Goal: Information Seeking & Learning: Learn about a topic

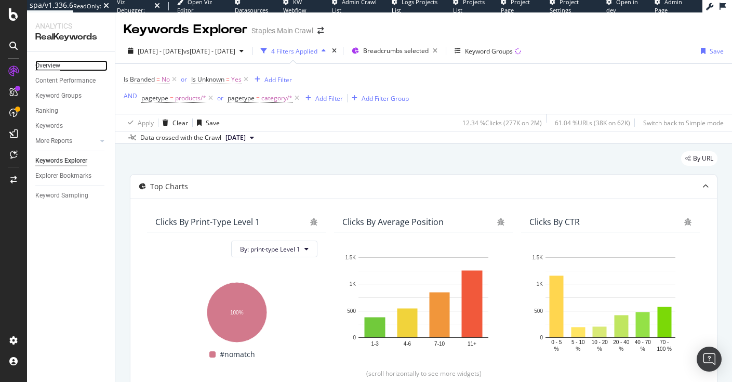
click at [57, 66] on div "Overview" at bounding box center [47, 65] width 25 height 11
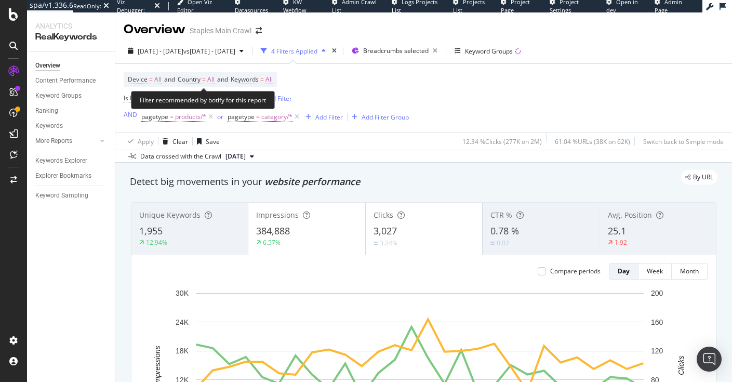
click at [259, 79] on span "Keywords" at bounding box center [245, 79] width 28 height 9
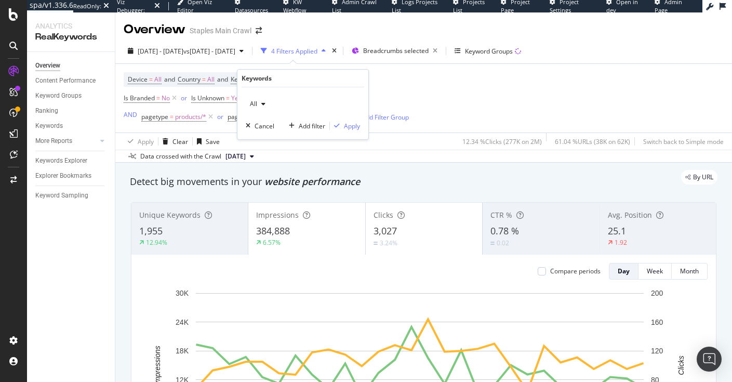
click at [261, 101] on icon "button" at bounding box center [263, 104] width 4 height 6
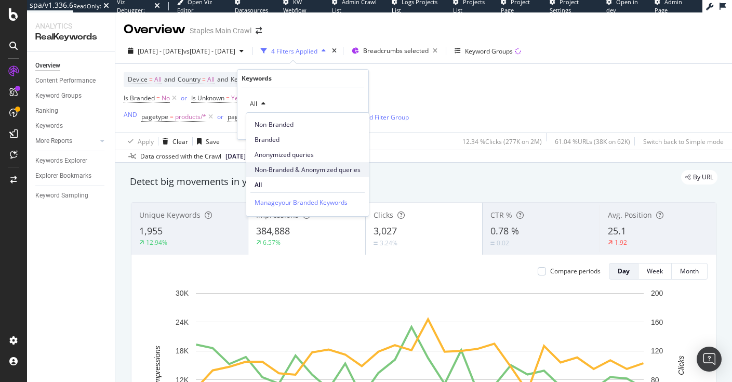
click at [290, 169] on span "Non-Branded & Anonymized queries" at bounding box center [308, 169] width 106 height 9
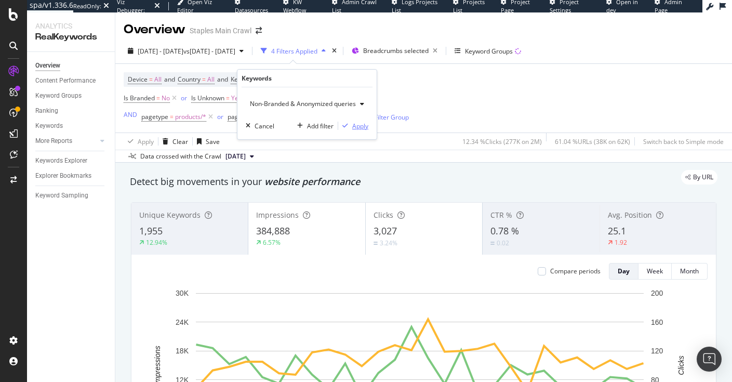
click at [364, 128] on div "Apply" at bounding box center [360, 126] width 16 height 9
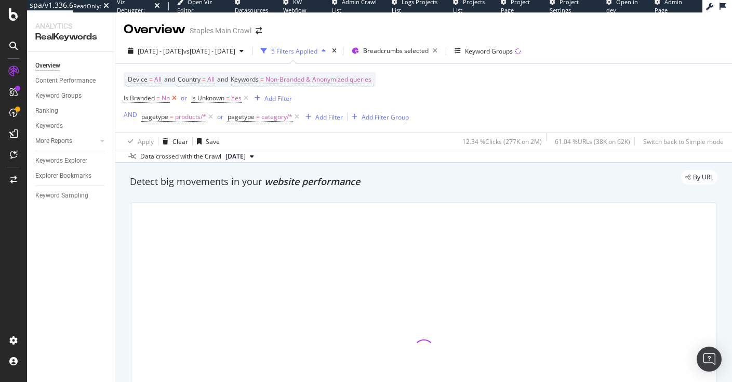
click at [176, 98] on icon at bounding box center [174, 98] width 9 height 10
click at [179, 98] on icon at bounding box center [178, 98] width 9 height 10
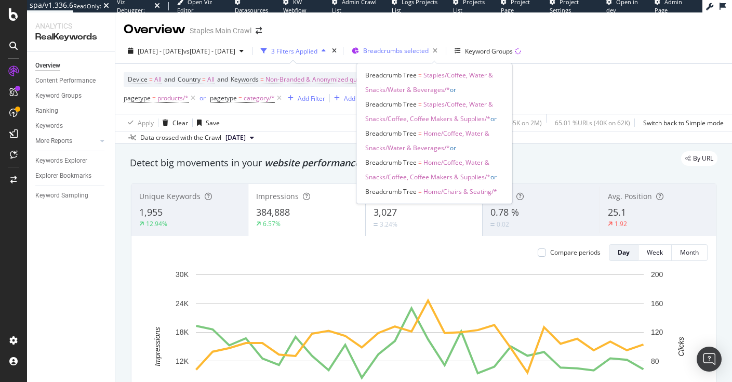
click at [429, 48] on span "Breadcrumbs selected" at bounding box center [395, 50] width 65 height 9
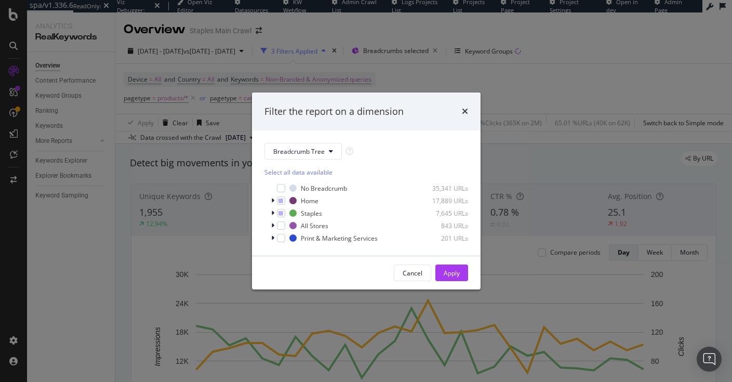
click at [522, 82] on div "Filter the report on a dimension Breadcrumb Tree Select all data available No B…" at bounding box center [366, 191] width 732 height 382
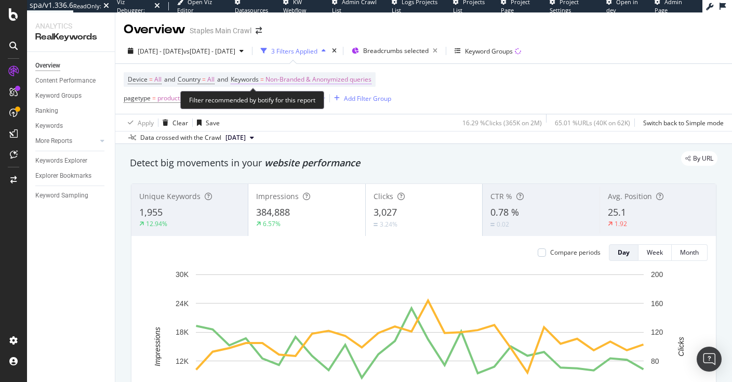
click at [362, 81] on span "Non-Branded & Anonymized queries" at bounding box center [318, 79] width 106 height 15
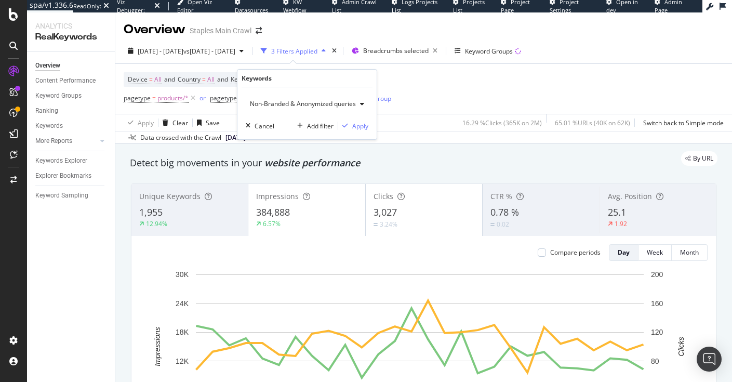
click at [337, 96] on div "Non-Branded & Anonymized queries" at bounding box center [307, 104] width 123 height 16
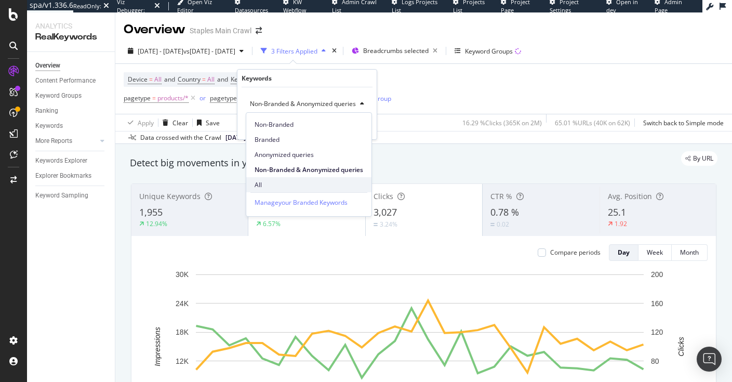
click at [266, 180] on span "All" at bounding box center [309, 184] width 109 height 9
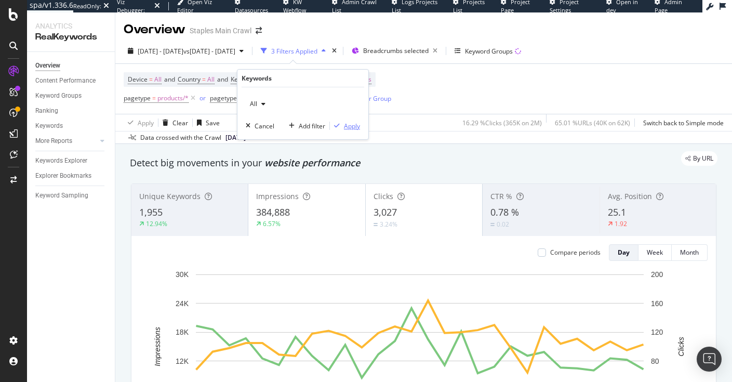
click at [354, 125] on div "Apply" at bounding box center [352, 126] width 16 height 9
